Goal: Task Accomplishment & Management: Manage account settings

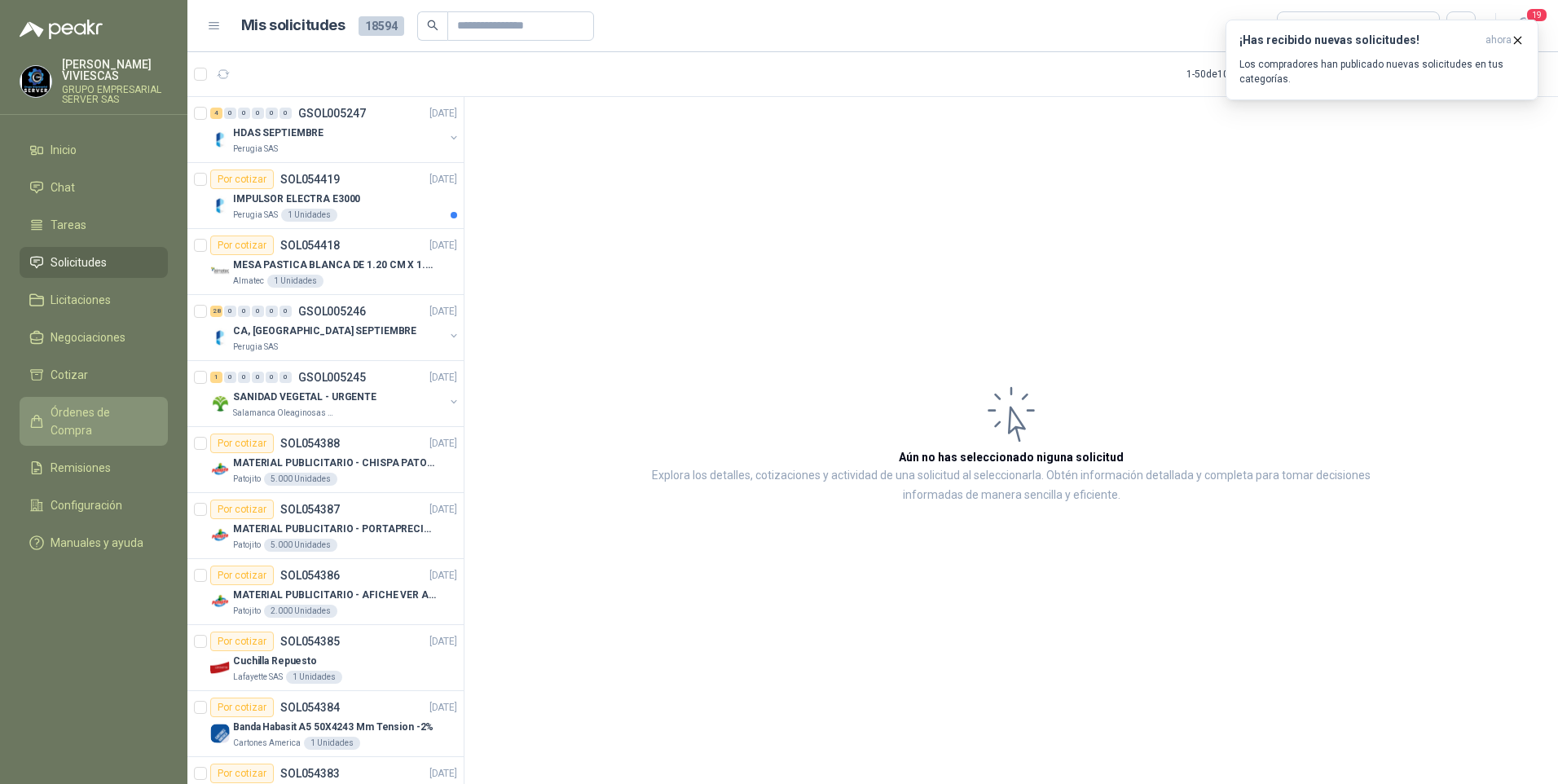
click at [89, 410] on span "Órdenes de Compra" at bounding box center [102, 421] width 102 height 36
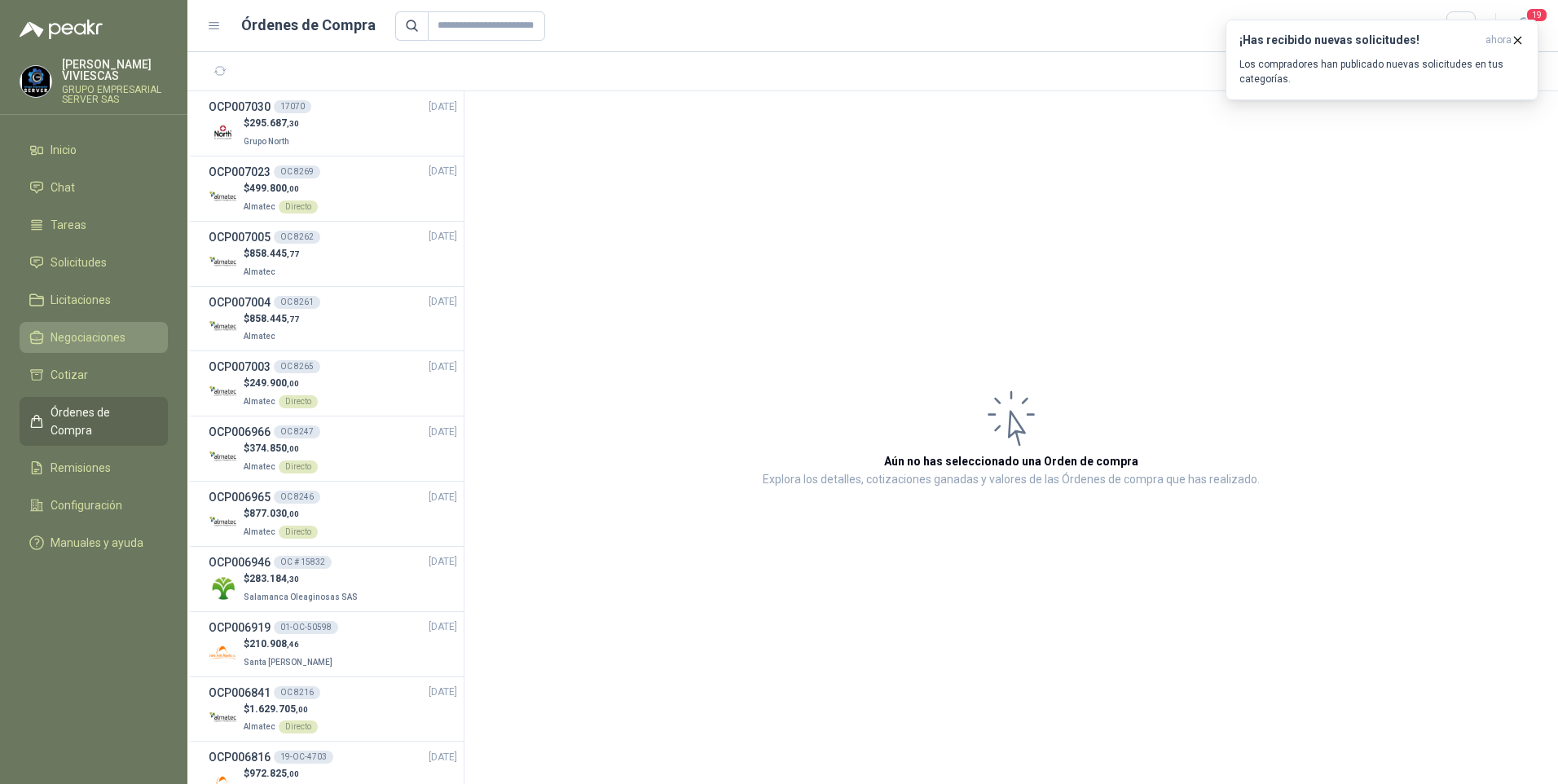
click at [95, 328] on link "Negociaciones" at bounding box center [93, 337] width 148 height 31
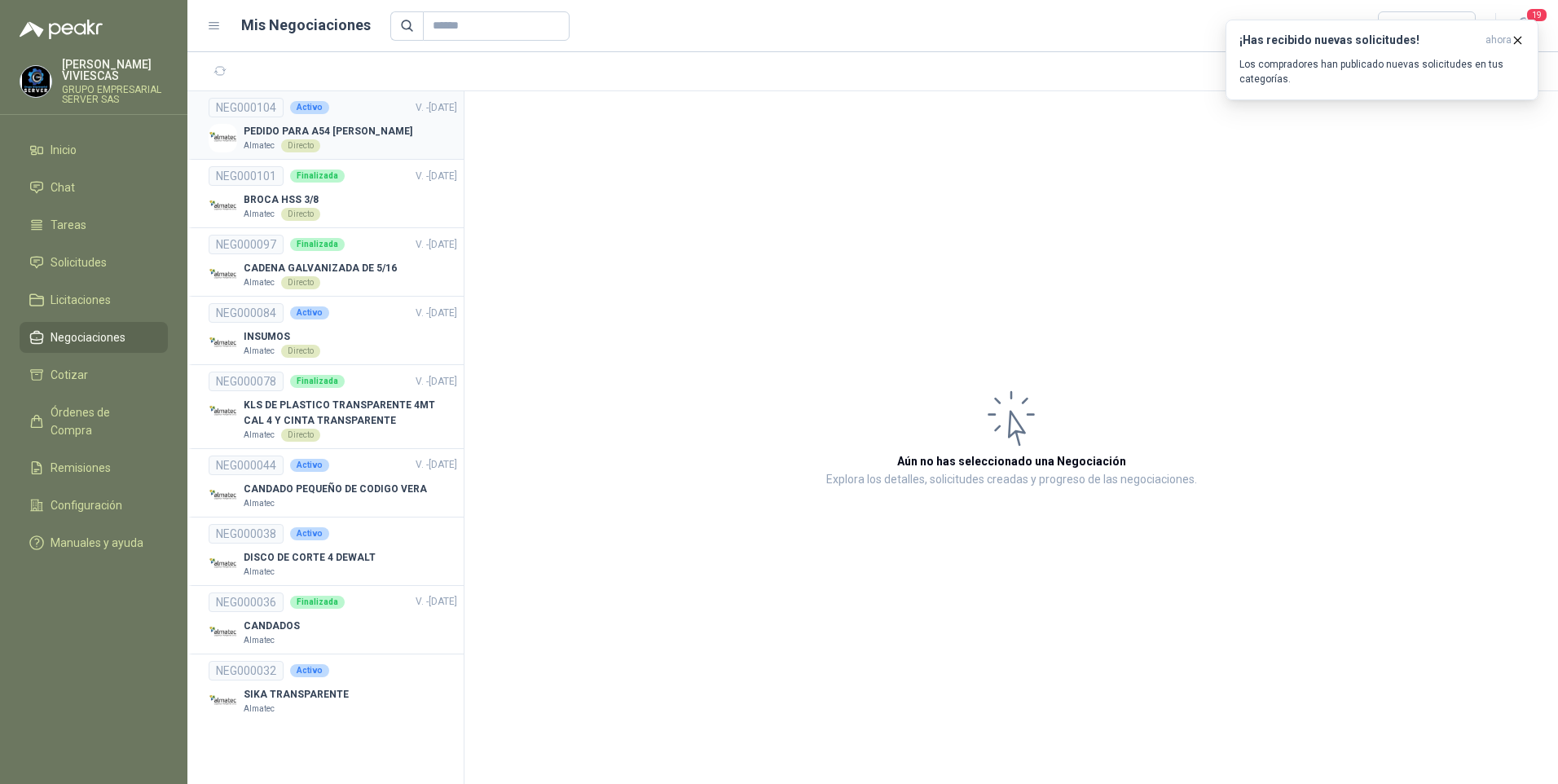
click at [276, 123] on link "NEG000104 Activo V. - [DATE] PEDIDO PARA A54 ARA GIRARDOTA Almatec Directo" at bounding box center [333, 124] width 249 height 54
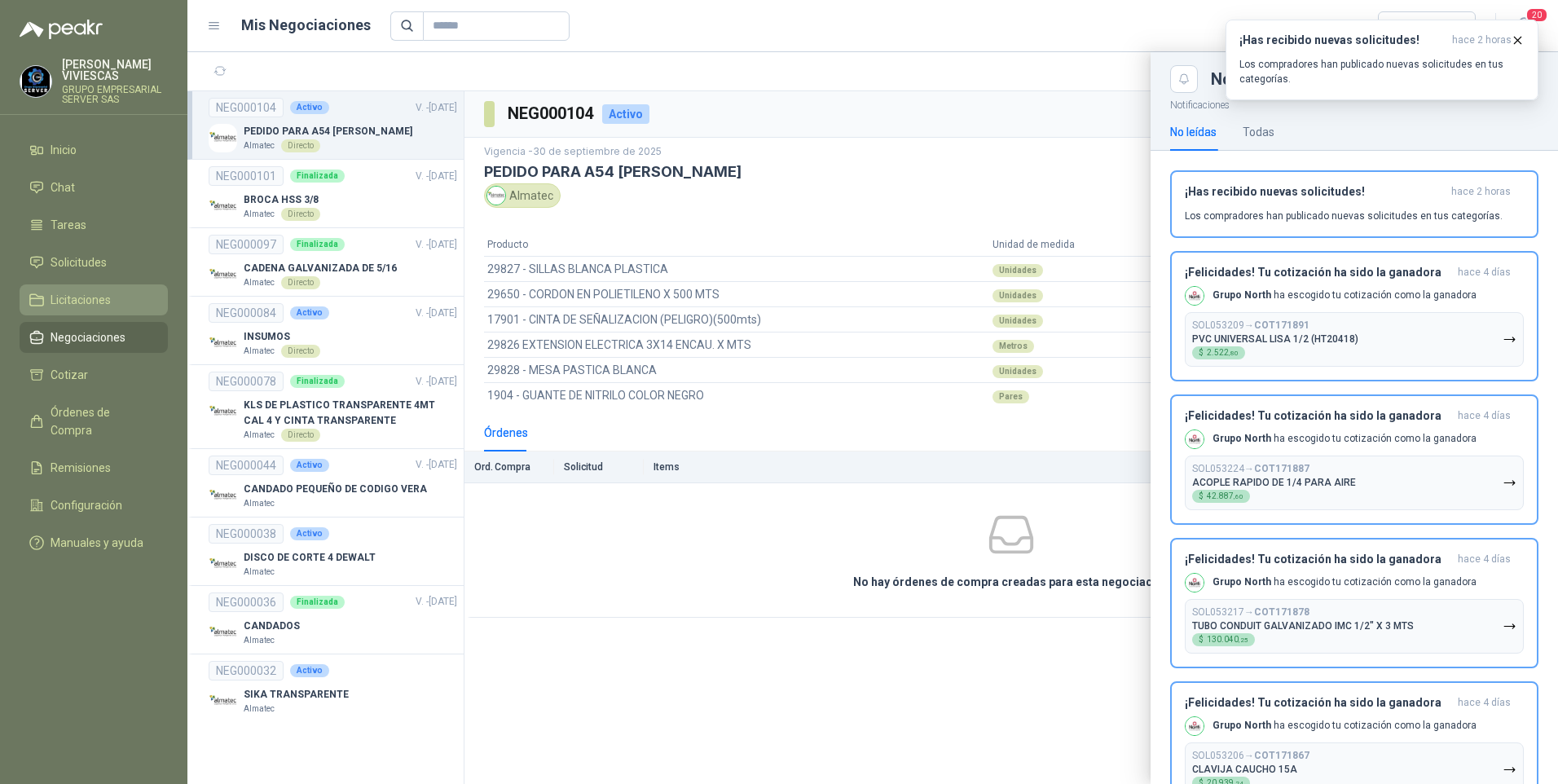
drag, startPoint x: 111, startPoint y: 337, endPoint x: 109, endPoint y: 285, distance: 52.0
click at [110, 336] on span "Negociaciones" at bounding box center [88, 337] width 75 height 18
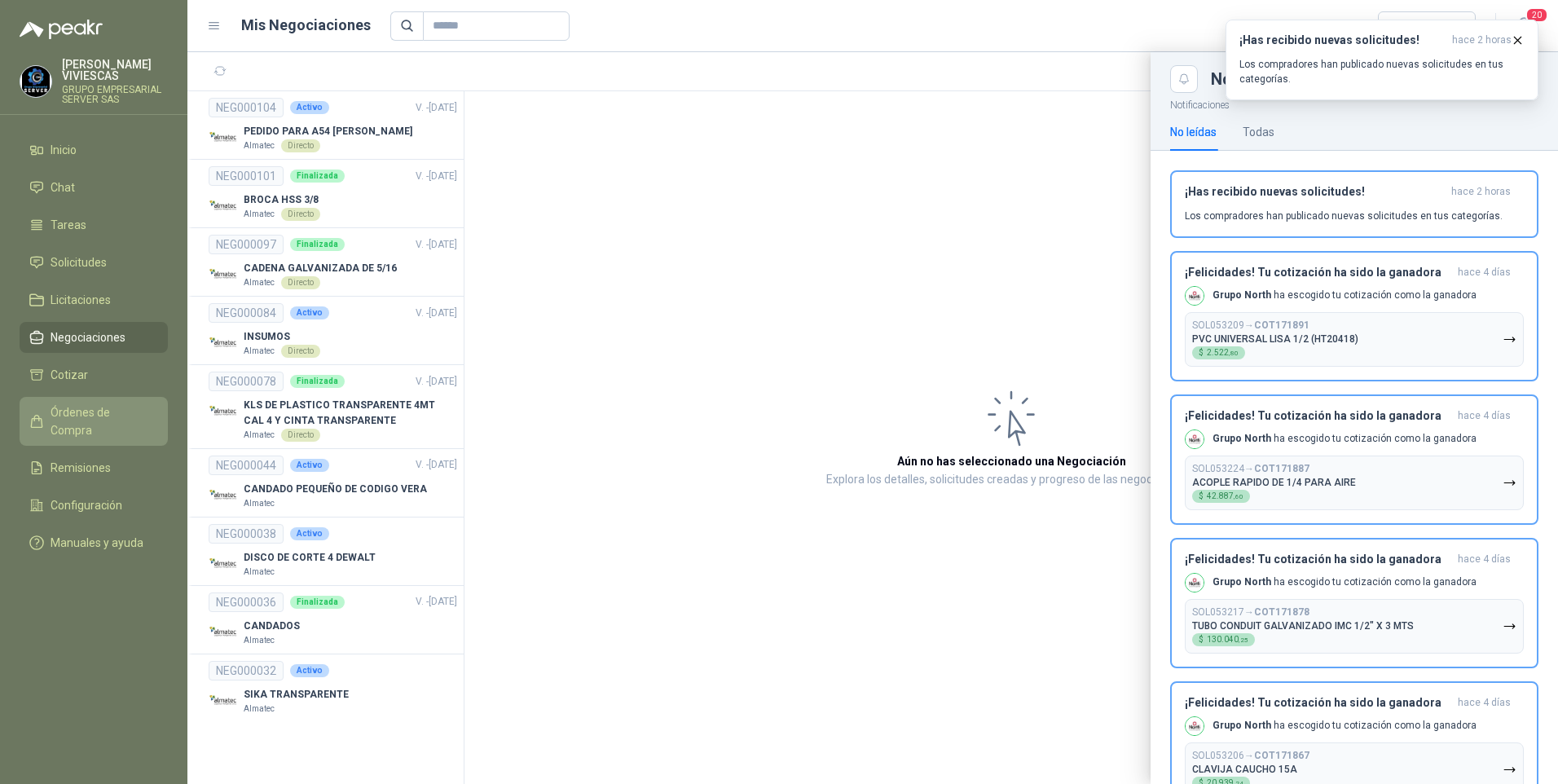
click at [98, 418] on span "Órdenes de Compra" at bounding box center [102, 421] width 102 height 36
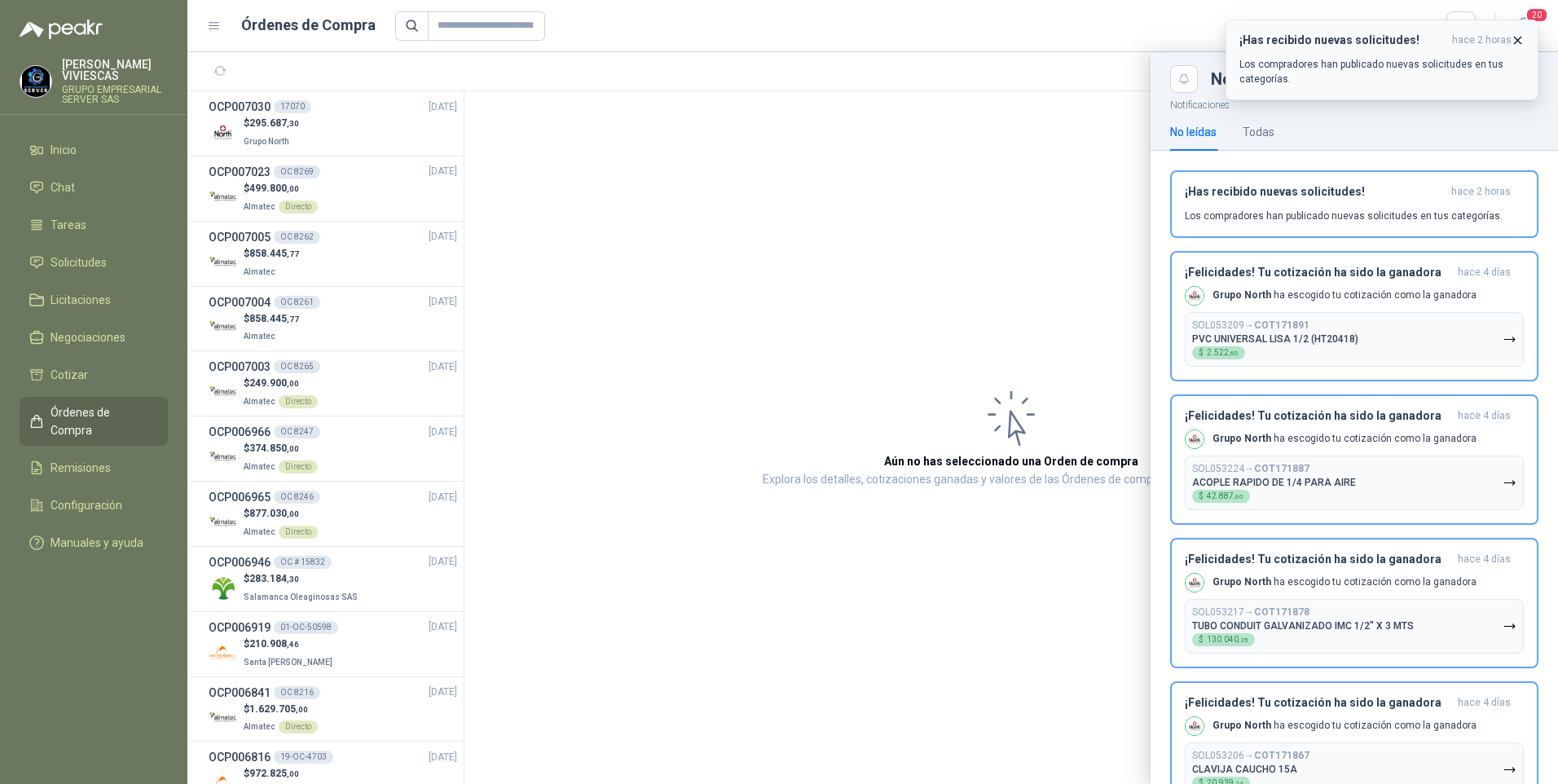
click at [1505, 48] on div "¡Has recibido nuevas solicitudes! hace 2 horas Los compradores han publicado nu…" at bounding box center [1382, 59] width 285 height 53
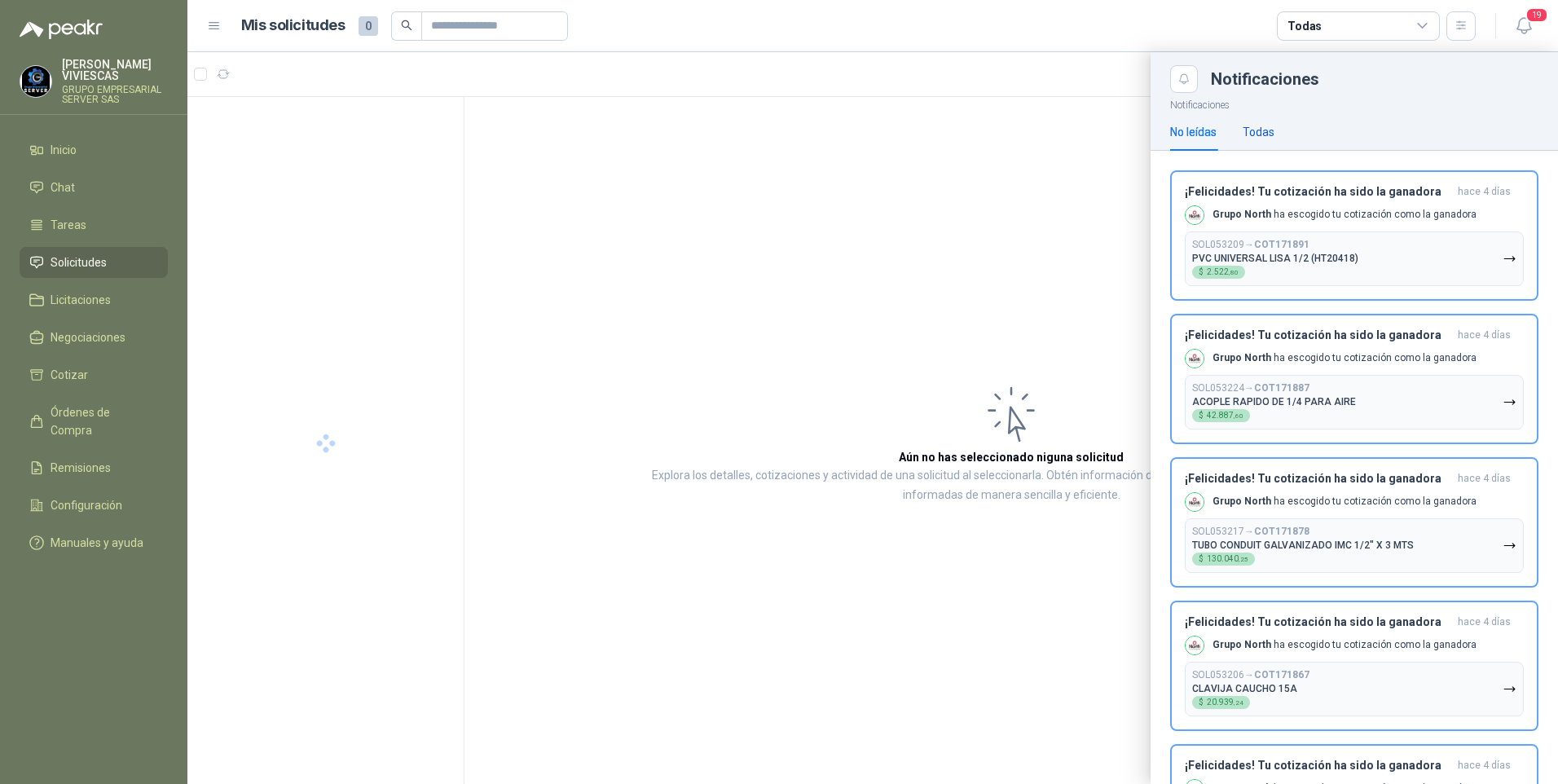
click at [1266, 128] on div "Todas" at bounding box center [1259, 131] width 32 height 18
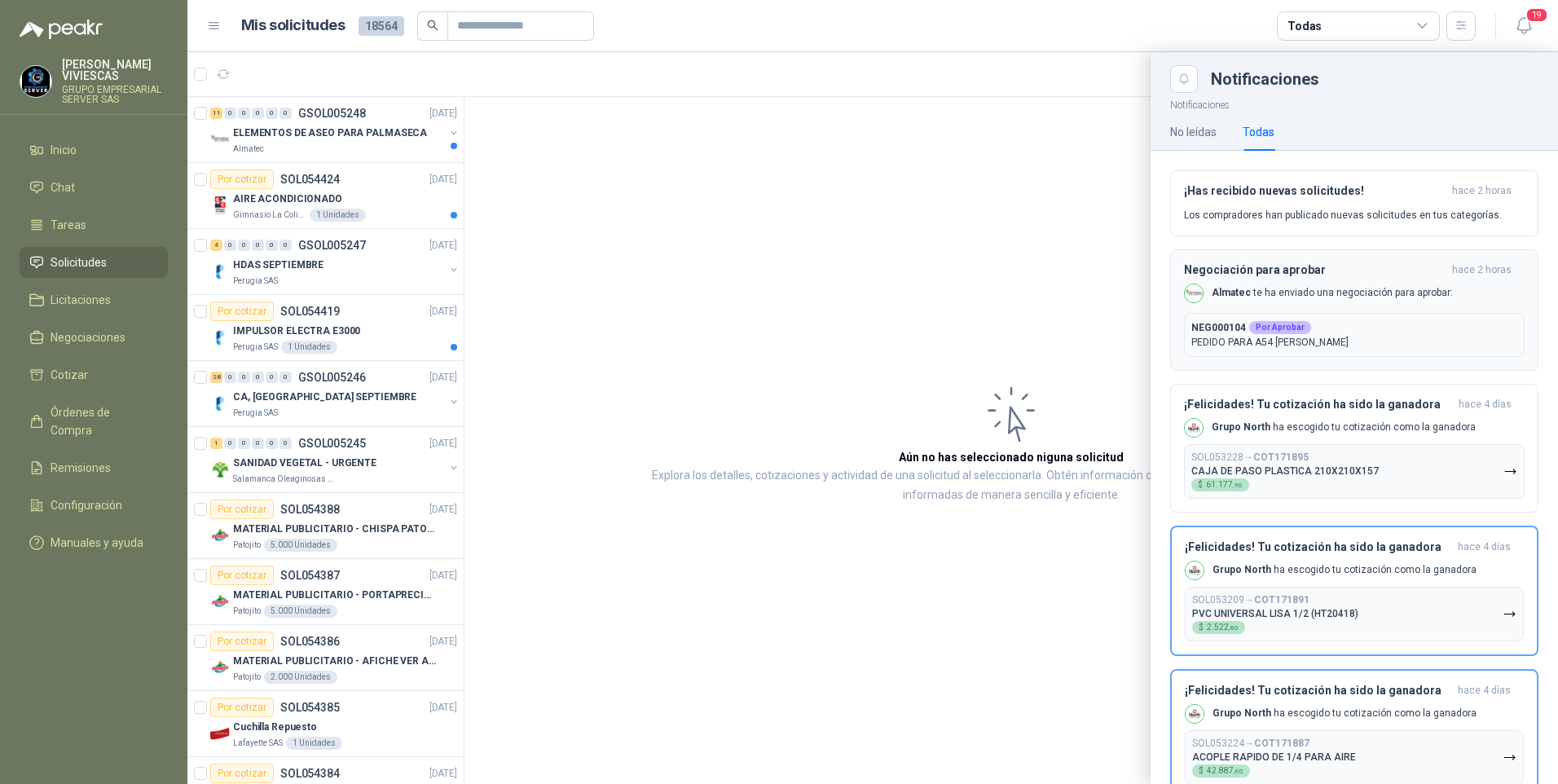
click at [1327, 329] on p "NEG000104 Por Aprobar" at bounding box center [1354, 328] width 326 height 15
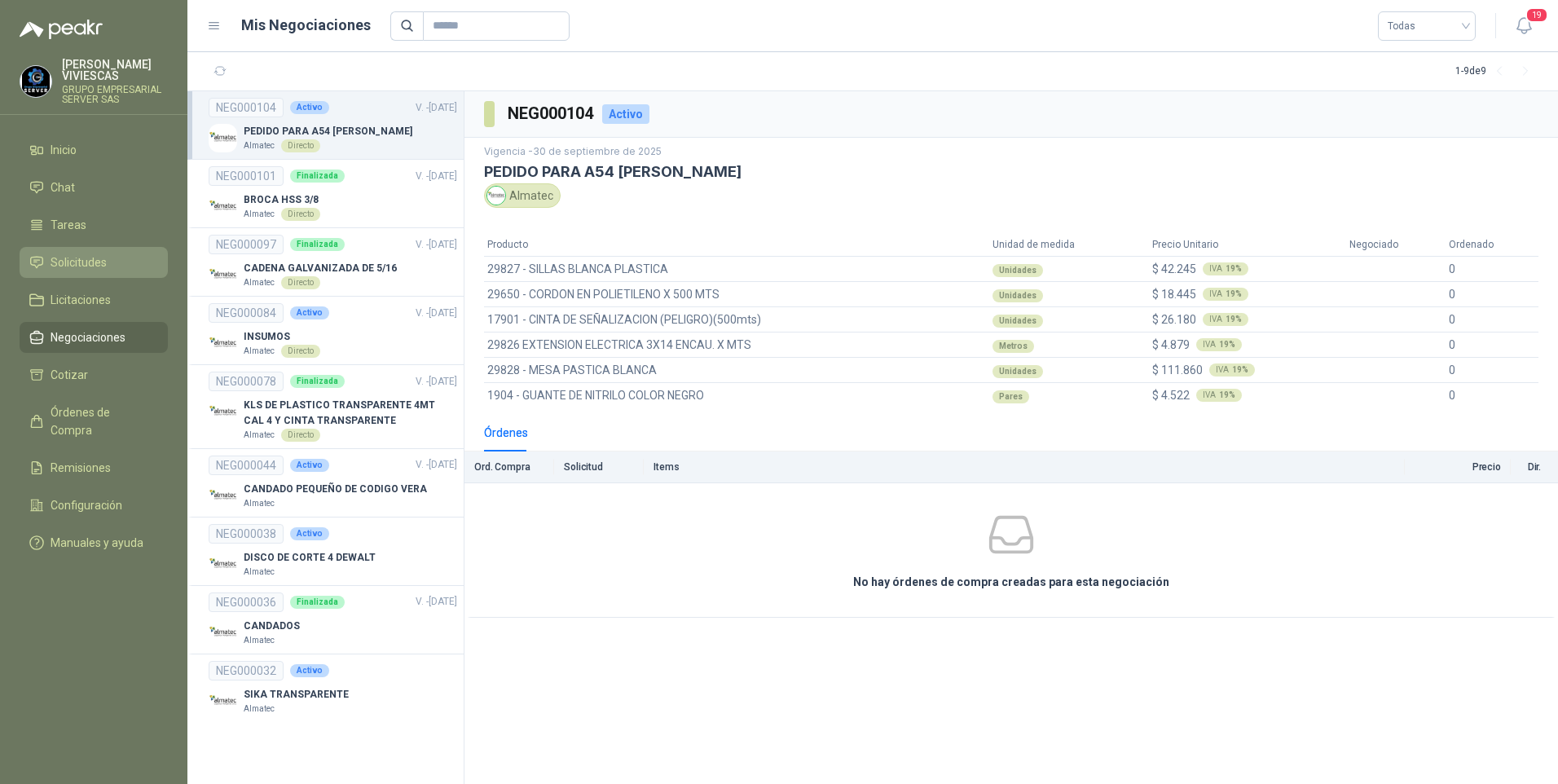
click at [75, 263] on span "Solicitudes" at bounding box center [78, 262] width 56 height 18
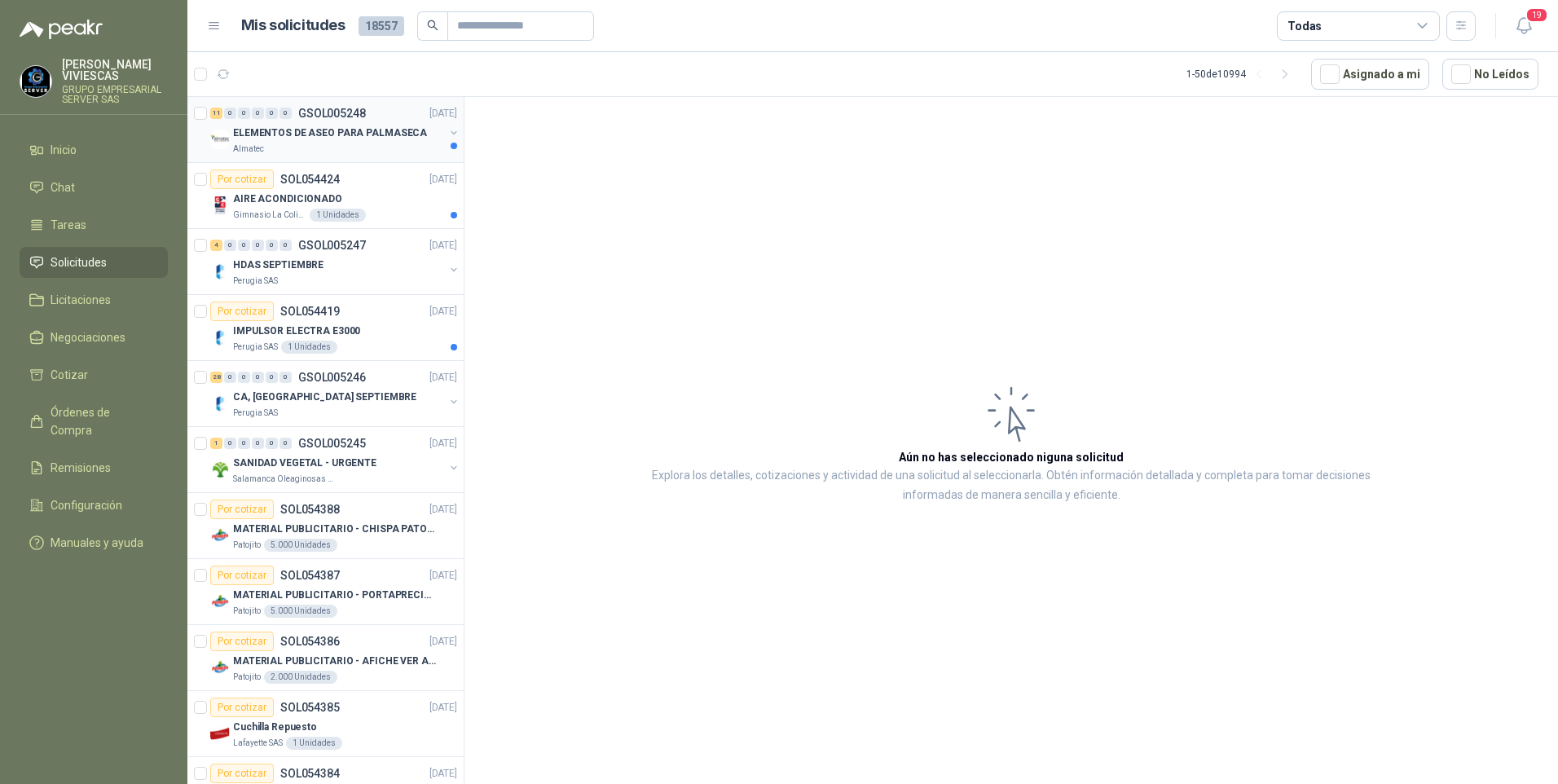
click at [335, 133] on p "ELEMENTOS DE ASEO PARA PALMASECA" at bounding box center [329, 133] width 193 height 16
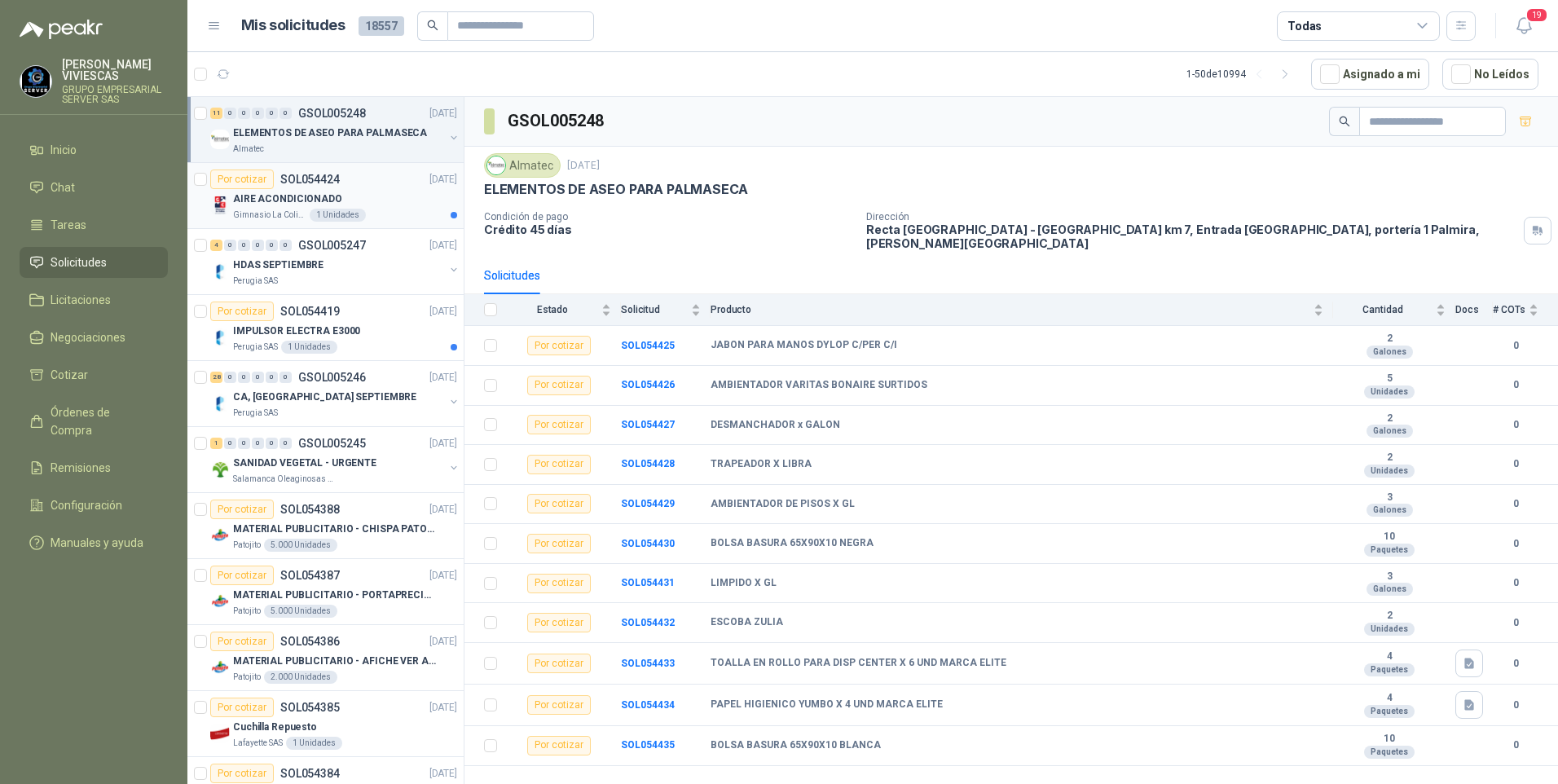
click at [299, 199] on p "AIRE ACONDICIONADO" at bounding box center [287, 199] width 109 height 16
